Goal: Find specific page/section

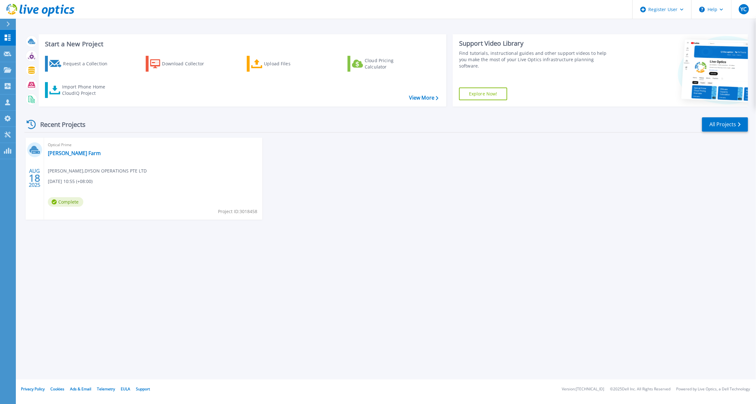
click at [8, 17] on link at bounding box center [37, 9] width 74 height 19
click at [9, 23] on icon at bounding box center [7, 24] width 3 height 5
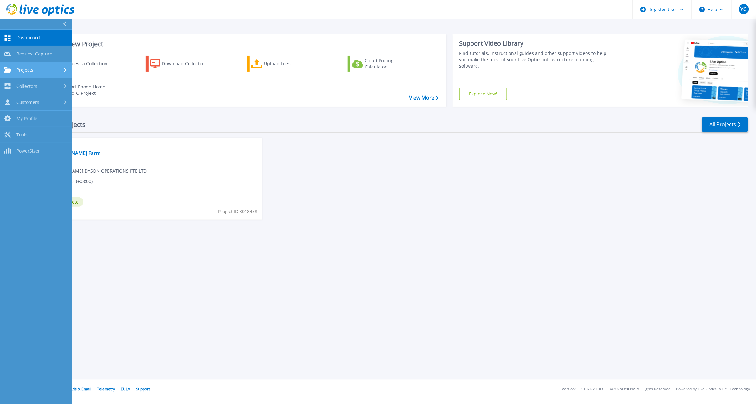
click at [32, 69] on span "Projects" at bounding box center [24, 70] width 17 height 6
click at [32, 91] on link "Search Projects" at bounding box center [36, 86] width 72 height 16
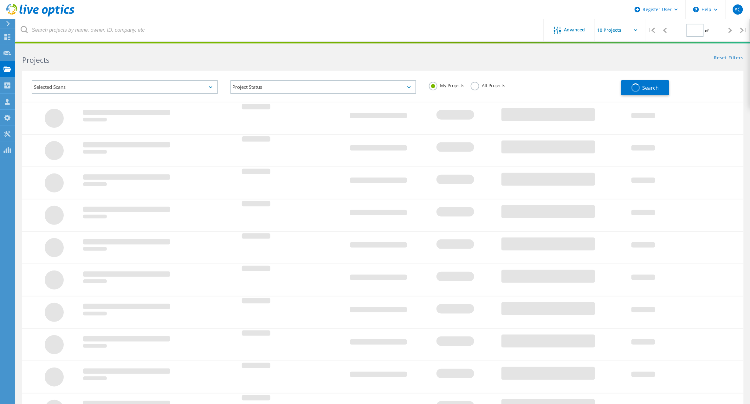
type input "1"
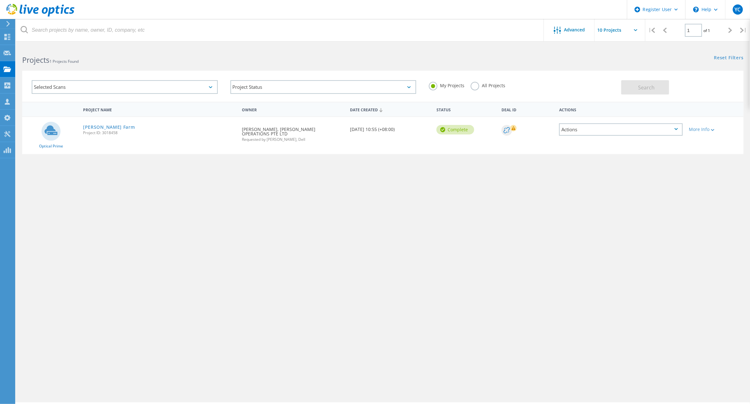
click at [146, 89] on div "Selected Scans" at bounding box center [125, 87] width 186 height 14
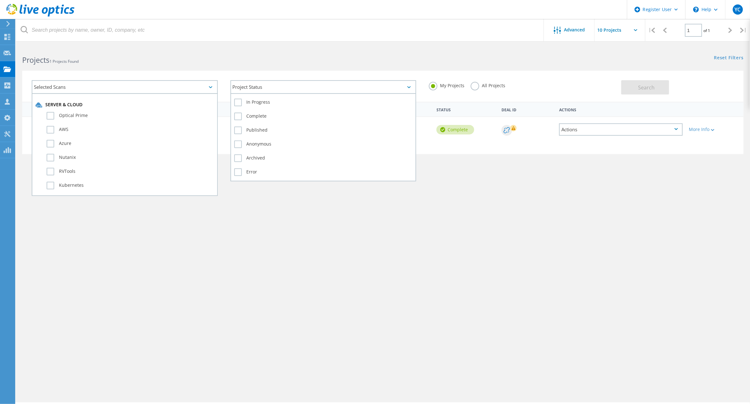
click at [250, 84] on div "Project Status" at bounding box center [323, 87] width 186 height 14
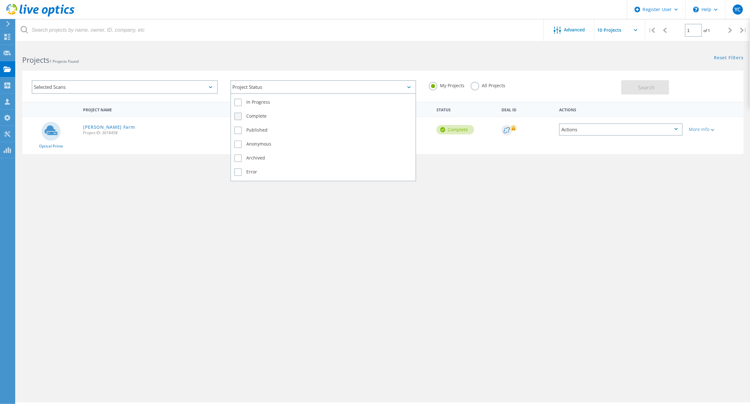
click at [260, 112] on label "Complete" at bounding box center [323, 116] width 178 height 8
click at [0, 0] on input "Complete" at bounding box center [0, 0] width 0 height 0
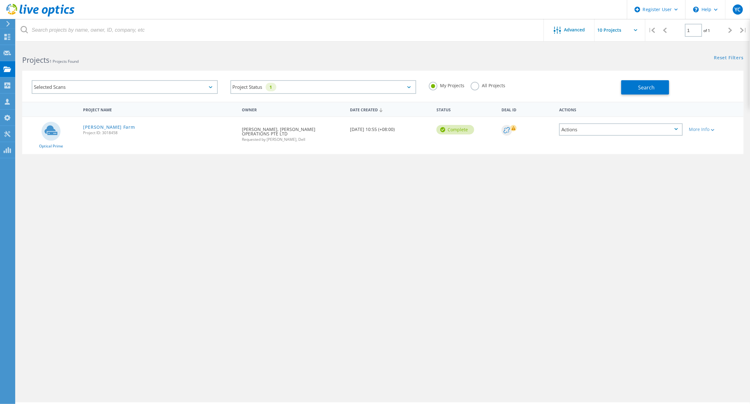
click at [477, 87] on label "All Projects" at bounding box center [487, 85] width 35 height 6
click at [0, 0] on input "All Projects" at bounding box center [0, 0] width 0 height 0
click at [195, 85] on div "Selected Scans" at bounding box center [125, 87] width 186 height 14
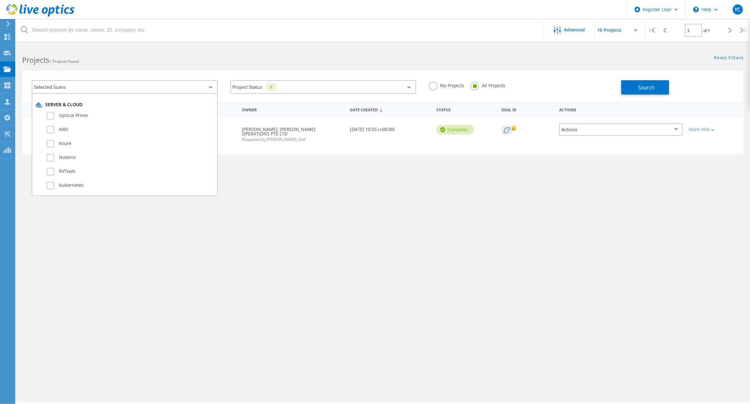
click at [144, 231] on div "Project Name Owner Date Created Status Deal Id Actions Optical Prime Dyson VM F…" at bounding box center [382, 184] width 721 height 165
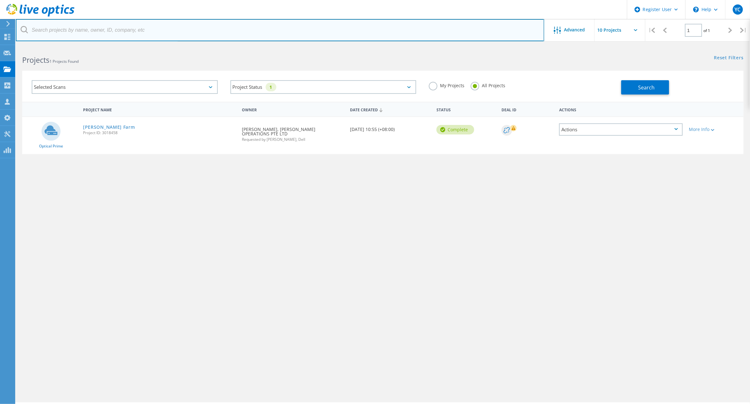
click at [96, 34] on input "text" at bounding box center [280, 30] width 528 height 22
type input "isilon"
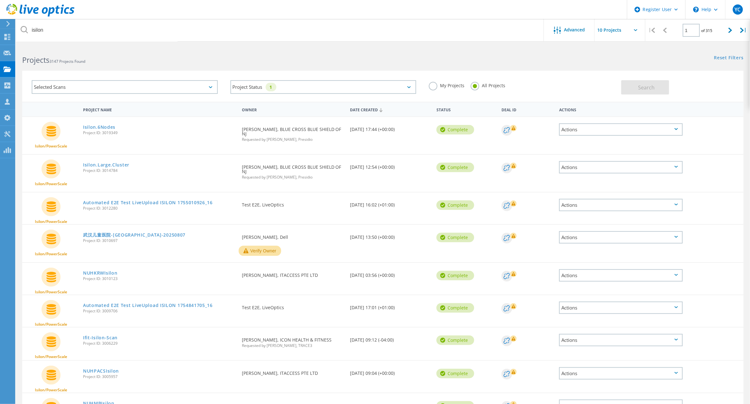
click at [70, 84] on div "Selected Scans" at bounding box center [125, 87] width 186 height 14
click at [135, 87] on div "Selected Scans" at bounding box center [125, 87] width 186 height 14
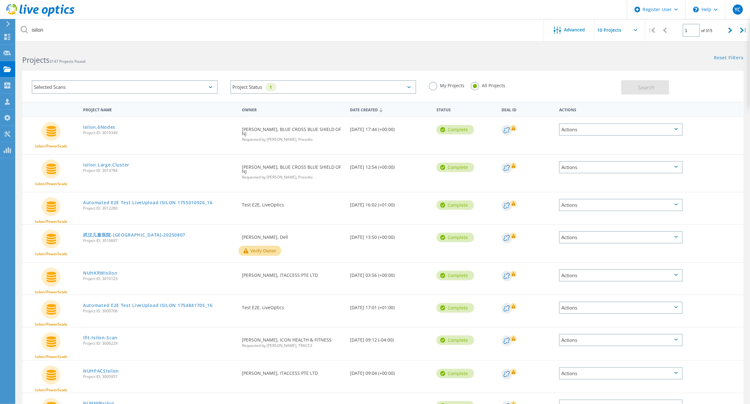
click at [619, 32] on input "text" at bounding box center [625, 30] width 63 height 22
click at [611, 78] on div "Show 40 Projects" at bounding box center [626, 78] width 63 height 10
type input "Show 40 Projects"
